Goal: Information Seeking & Learning: Learn about a topic

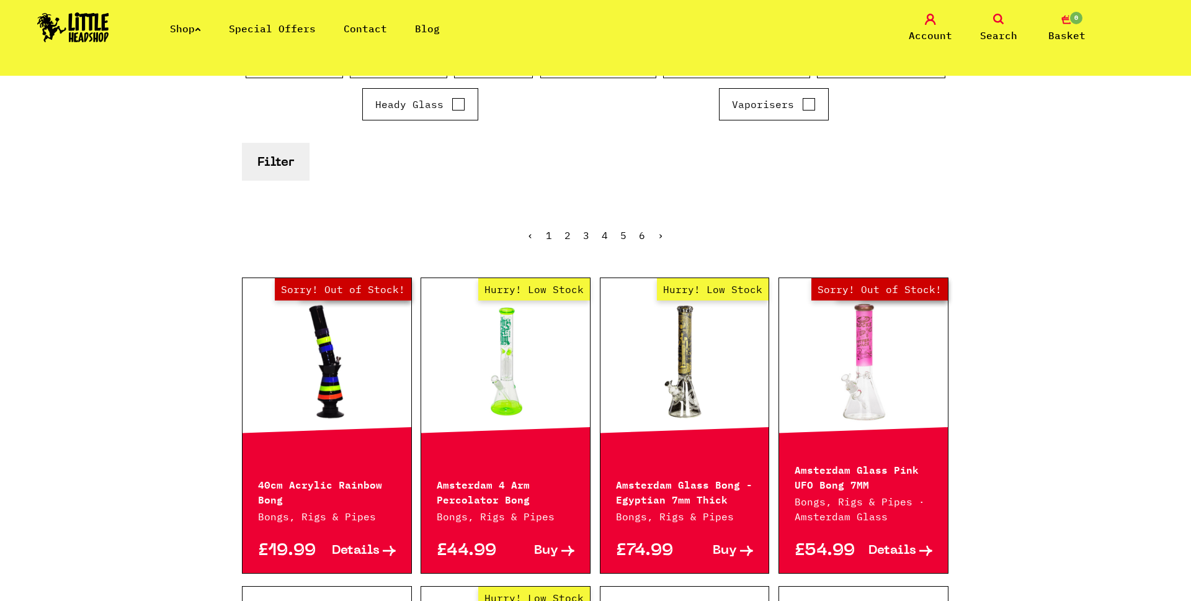
scroll to position [429, 0]
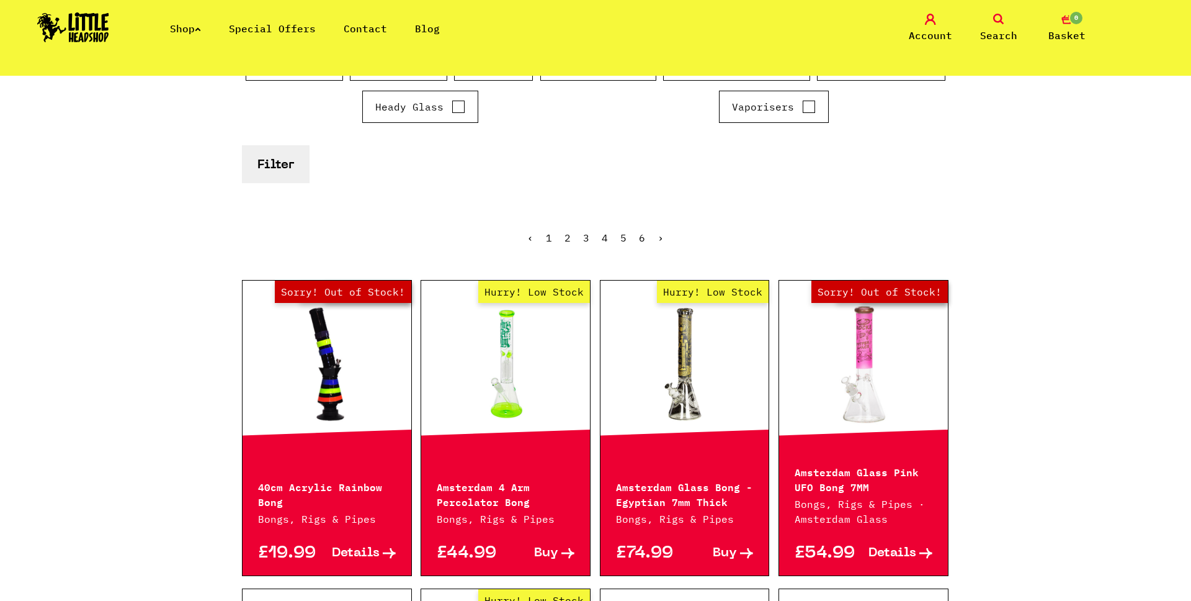
scroll to position [0, 0]
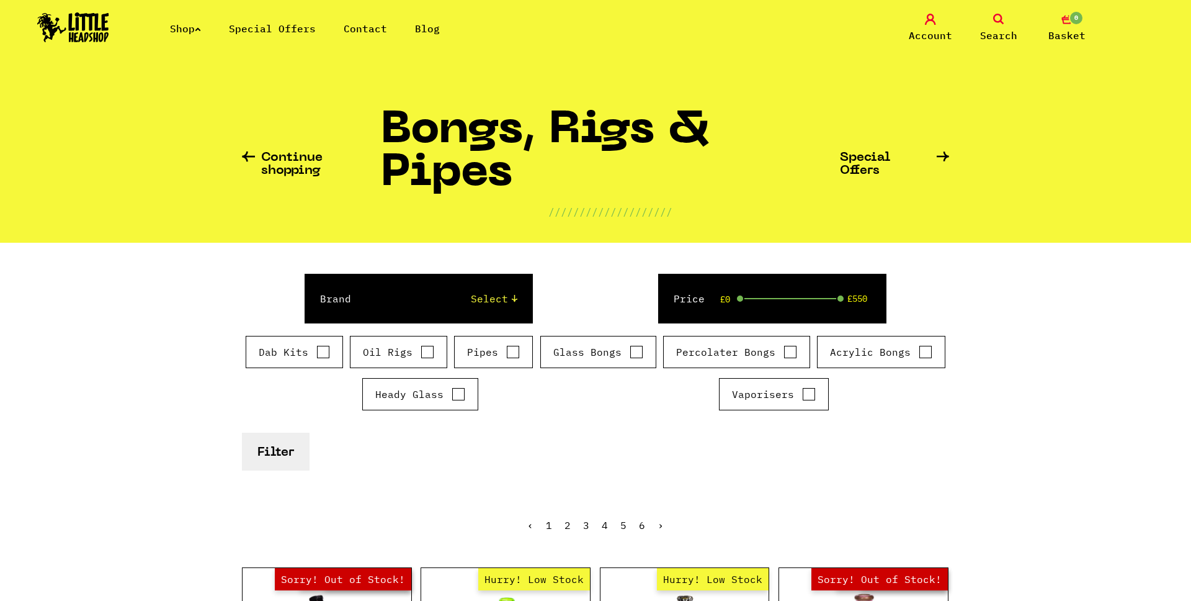
click at [199, 28] on icon at bounding box center [198, 29] width 6 height 5
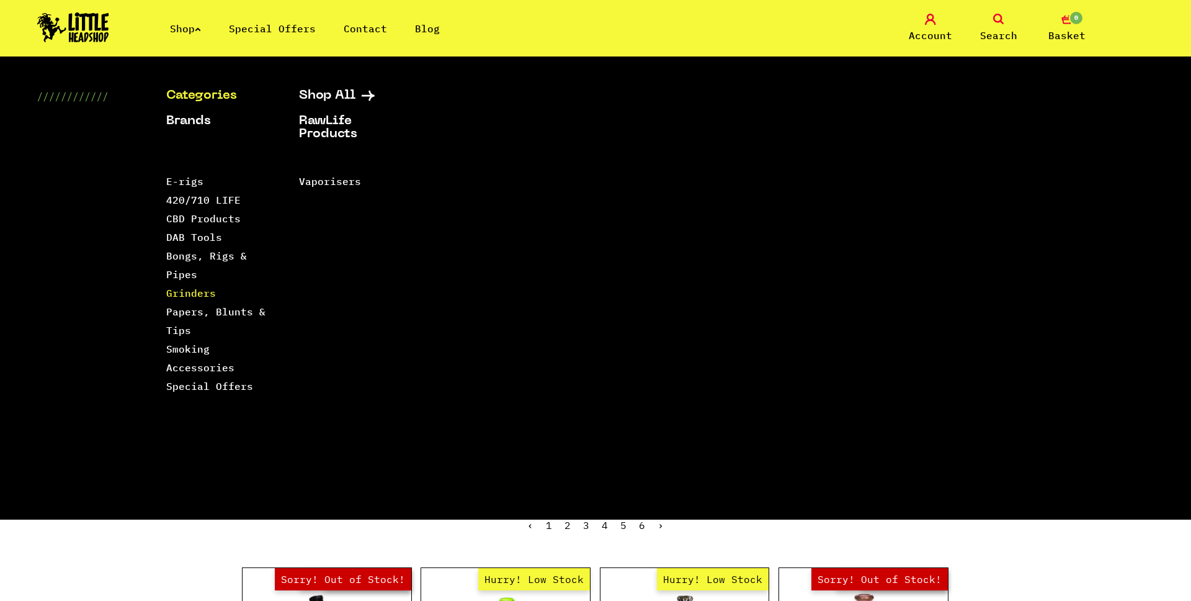
click at [177, 290] on link "Grinders" at bounding box center [191, 293] width 50 height 12
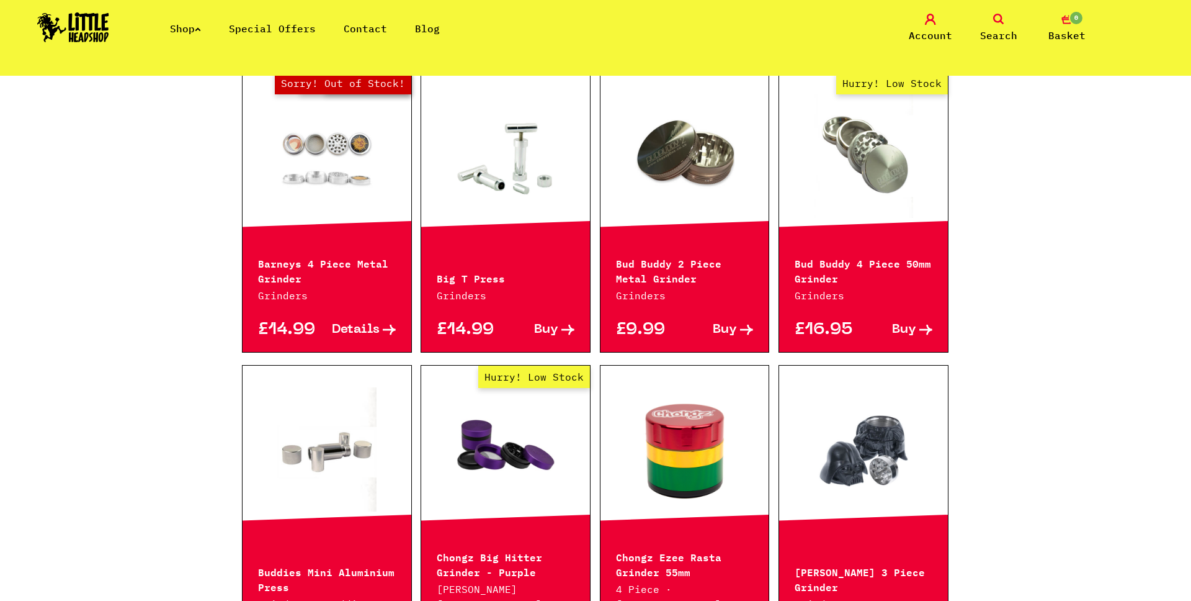
scroll to position [761, 0]
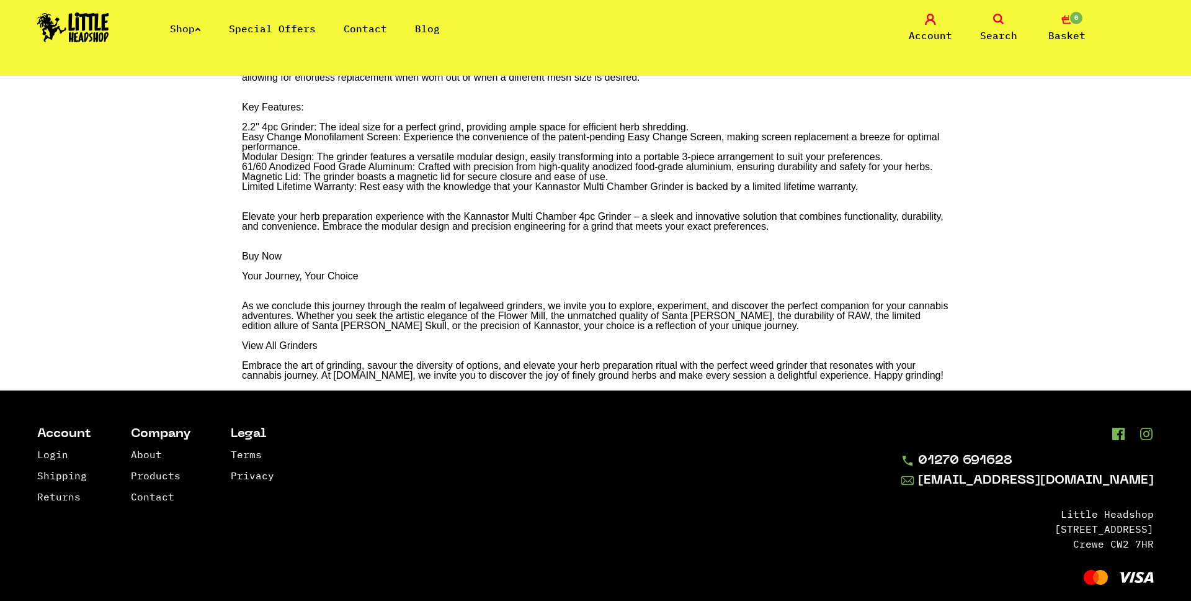
scroll to position [2019, 0]
